Goal: Transaction & Acquisition: Purchase product/service

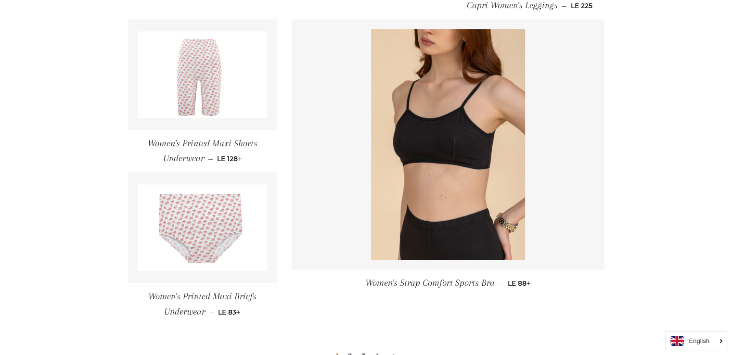
scroll to position [1295, 0]
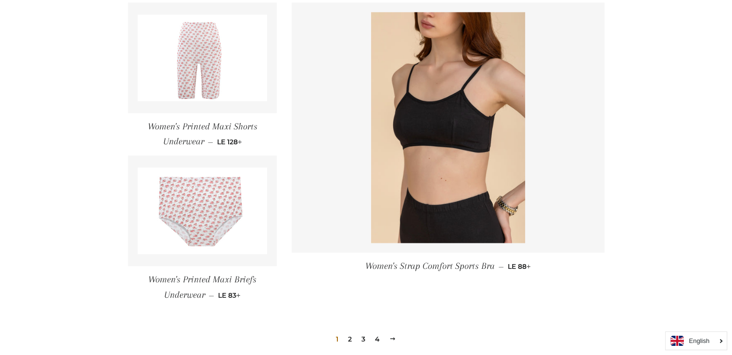
click at [348, 335] on link "2" at bounding box center [350, 339] width 12 height 14
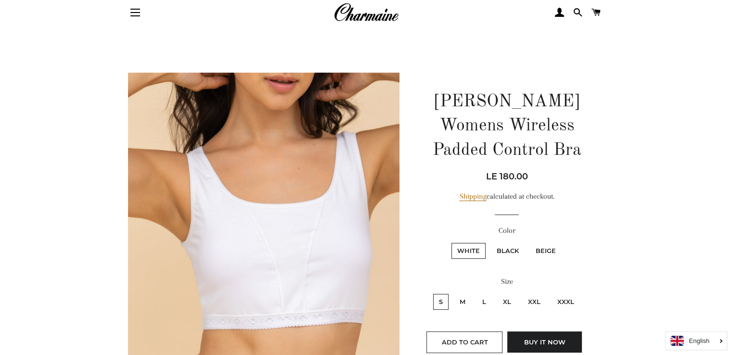
scroll to position [48, 0]
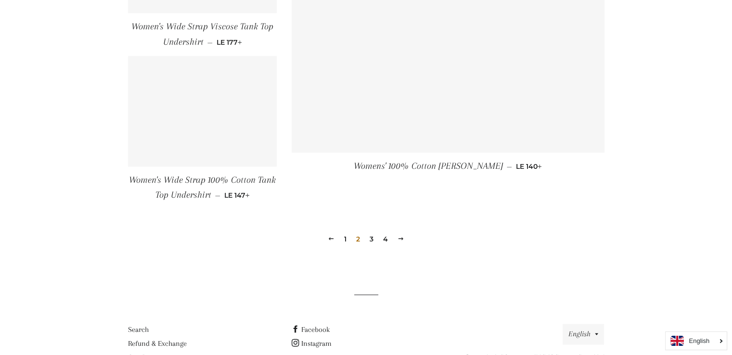
scroll to position [1395, 0]
